Goal: Navigation & Orientation: Understand site structure

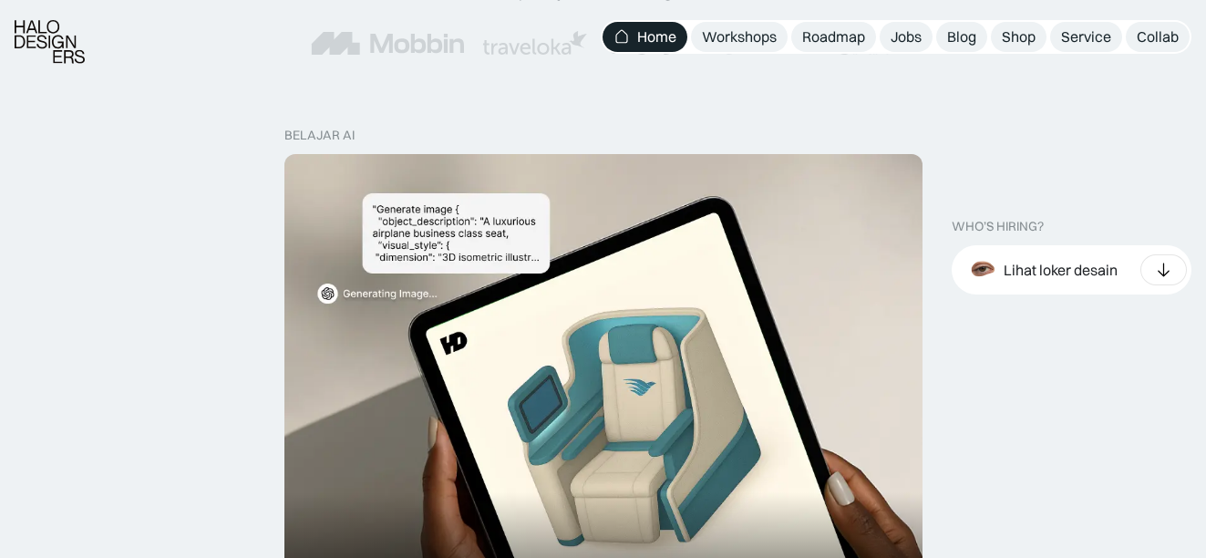
scroll to position [638, 0]
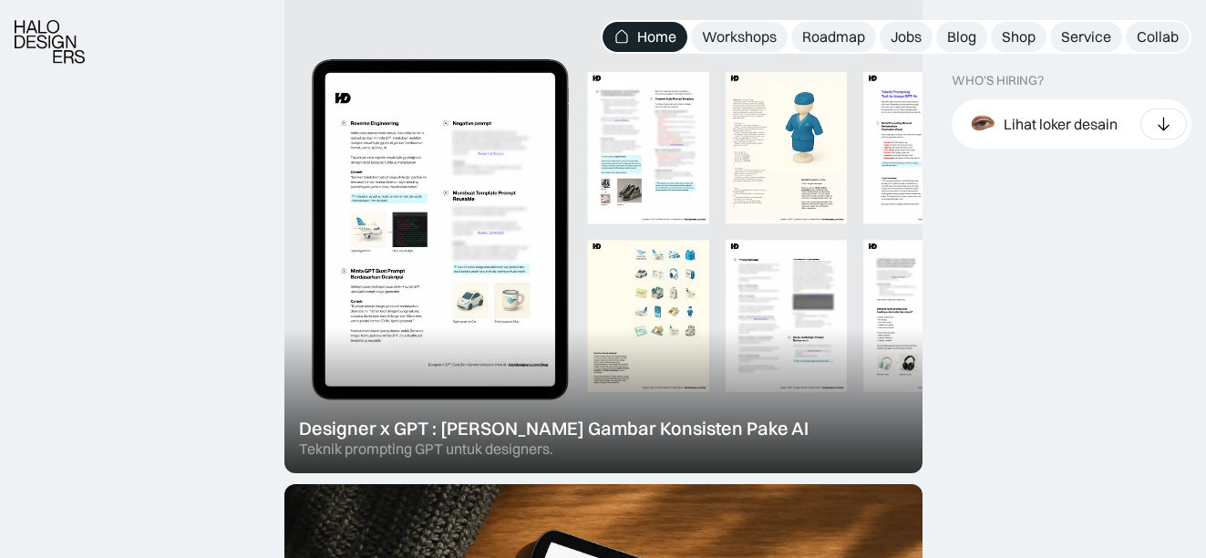
click at [819, 186] on div at bounding box center [604, 231] width 638 height 483
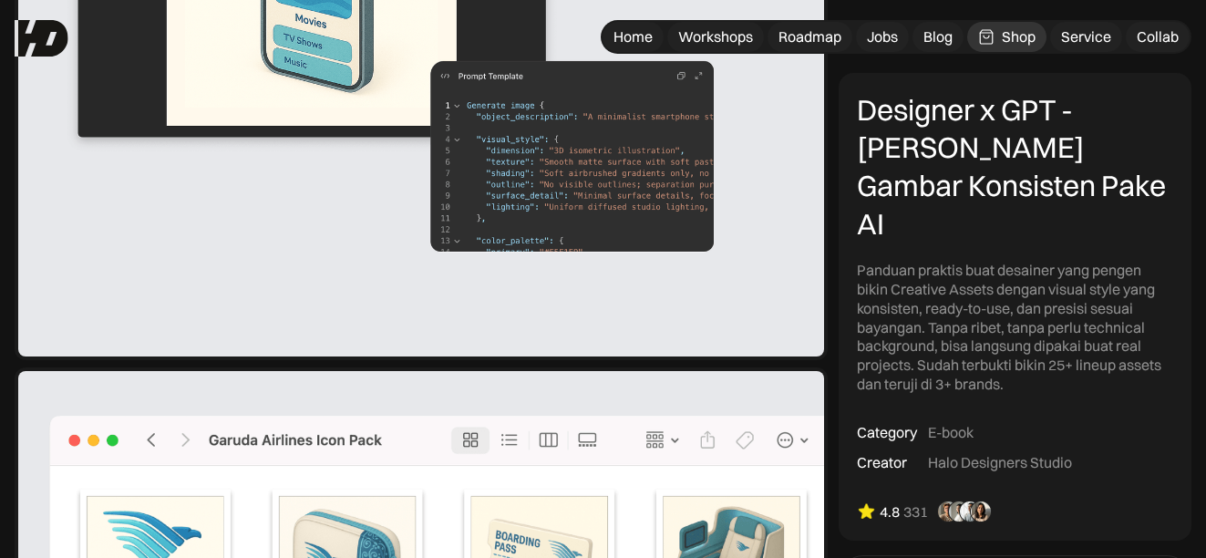
scroll to position [2835, 0]
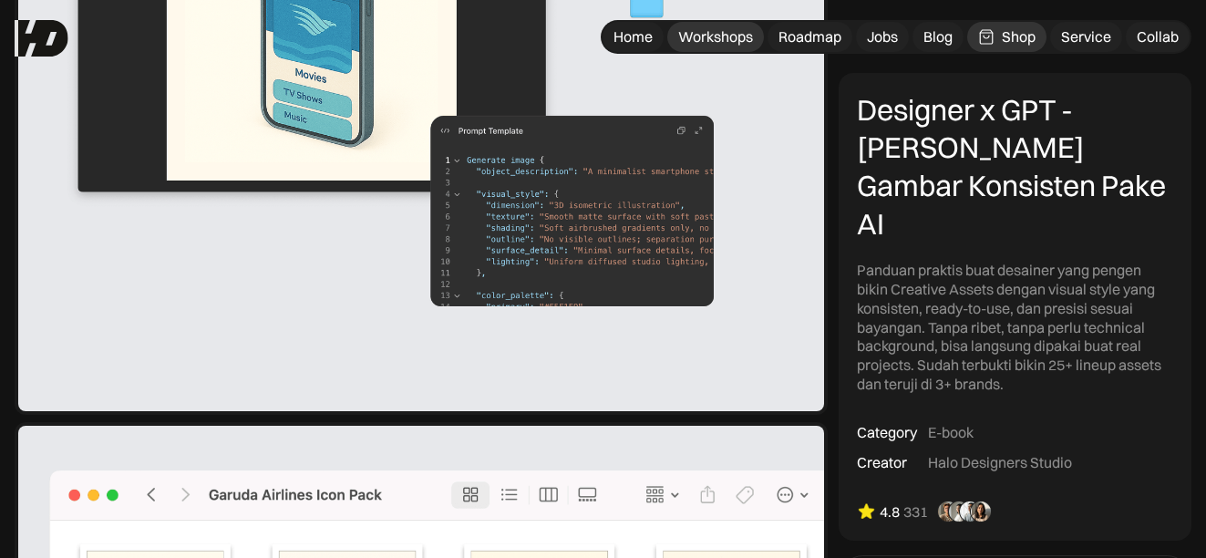
click at [735, 26] on link "Workshops" at bounding box center [716, 37] width 97 height 30
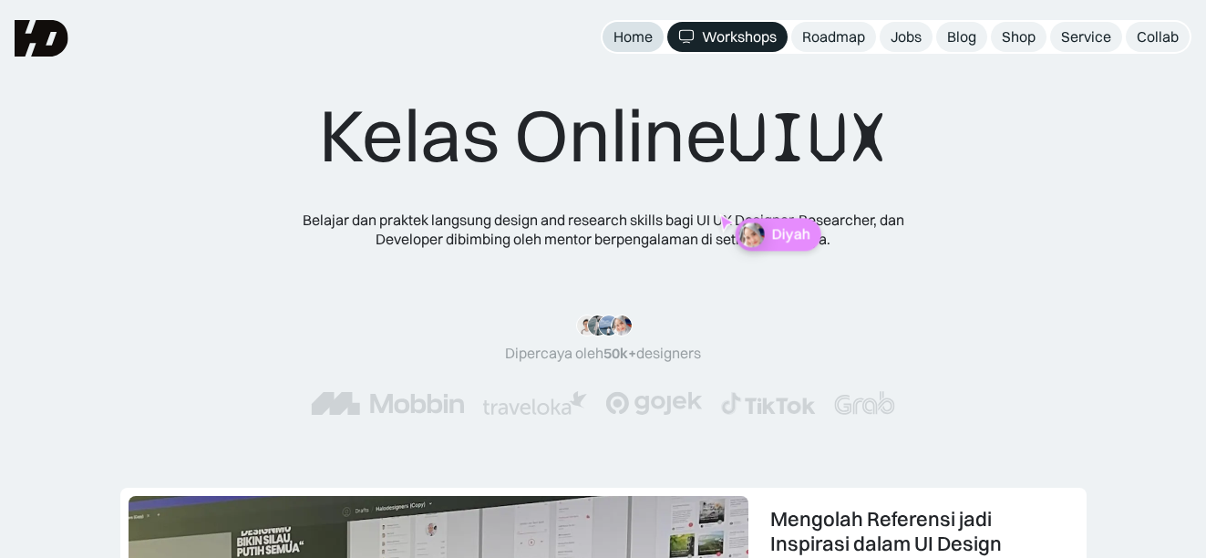
click at [653, 36] on link "Home" at bounding box center [633, 37] width 61 height 30
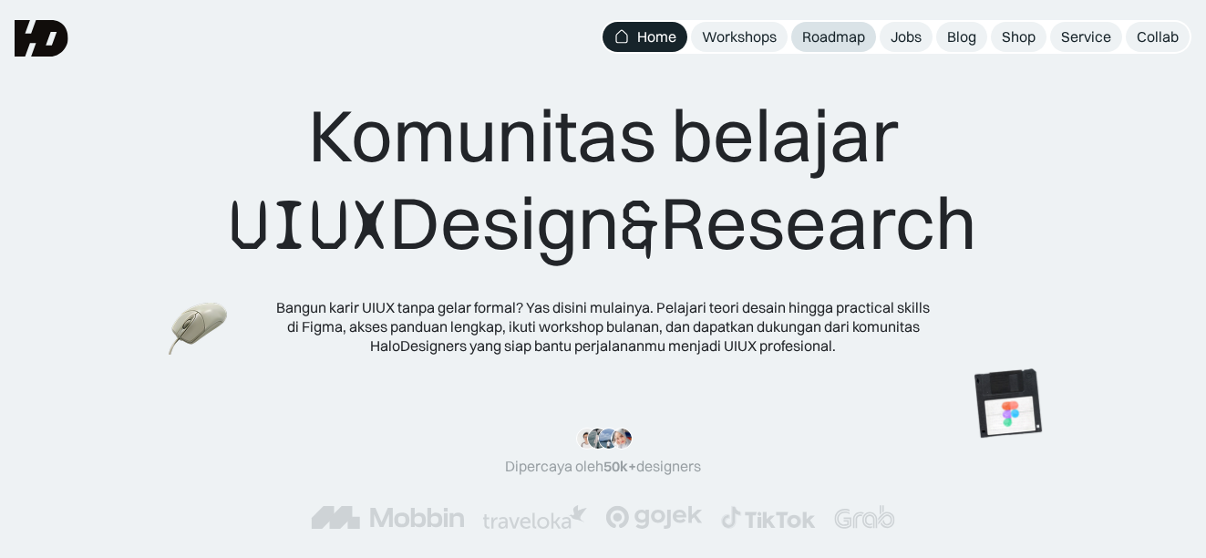
click at [818, 35] on div "Roadmap" at bounding box center [833, 36] width 63 height 19
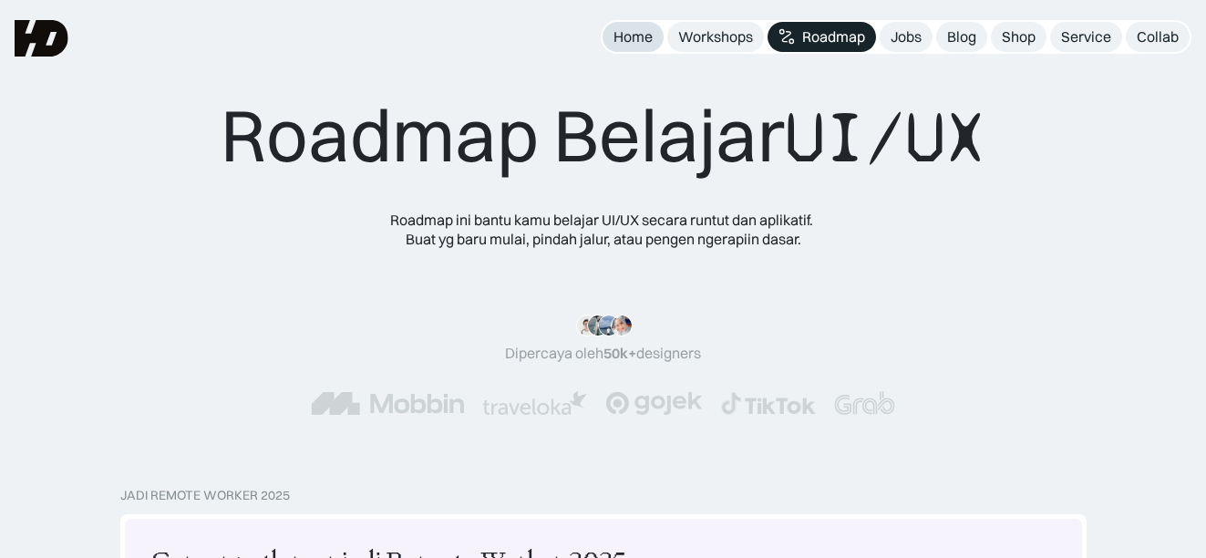
click at [656, 36] on link "Home" at bounding box center [633, 37] width 61 height 30
